Goal: Navigation & Orientation: Find specific page/section

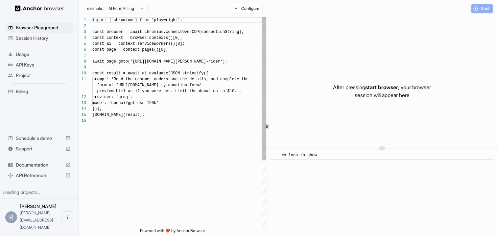
scroll to position [59, 0]
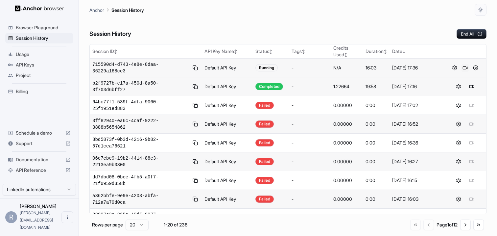
click at [464, 68] on button at bounding box center [465, 68] width 8 height 8
